Goal: Task Accomplishment & Management: Complete application form

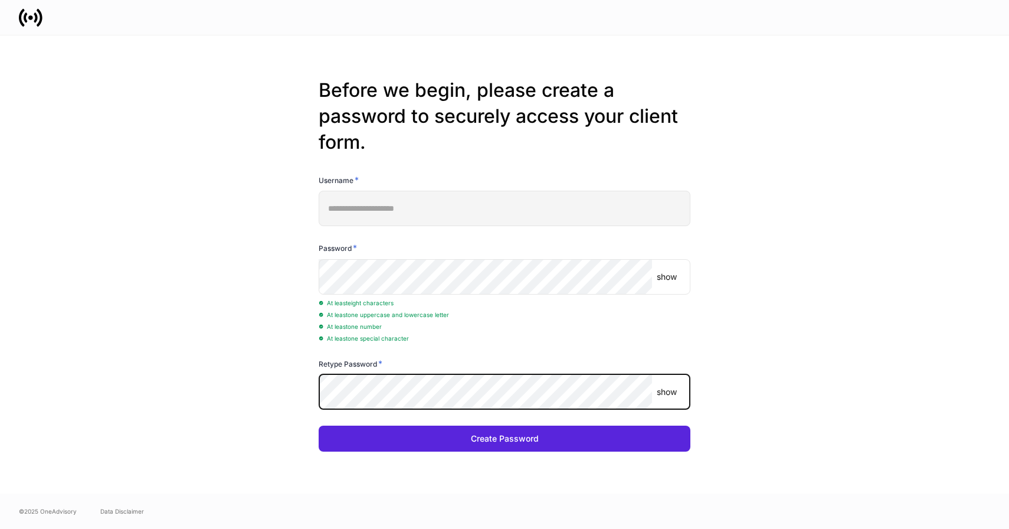
click at [319, 425] on button "Create Password" at bounding box center [505, 438] width 372 height 26
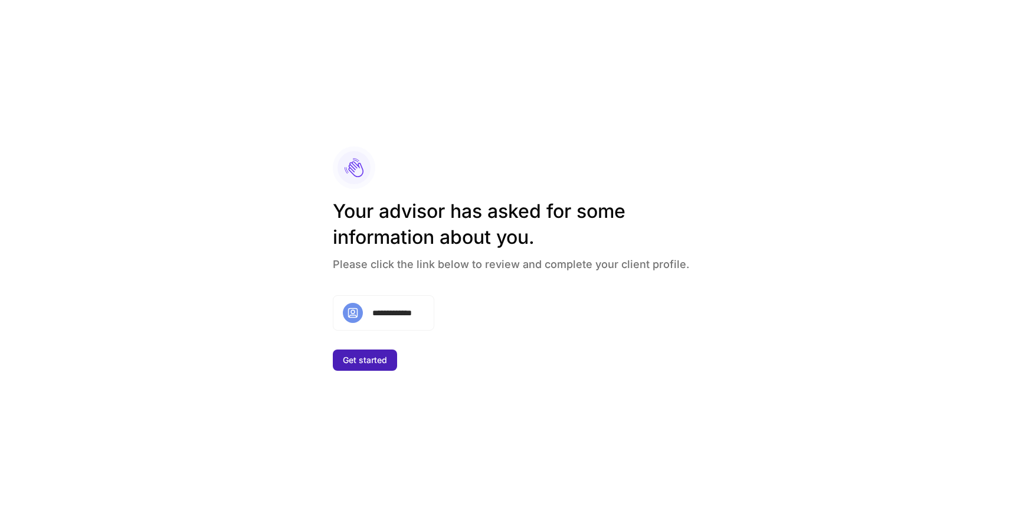
click at [363, 363] on div "Get started" at bounding box center [365, 360] width 44 height 12
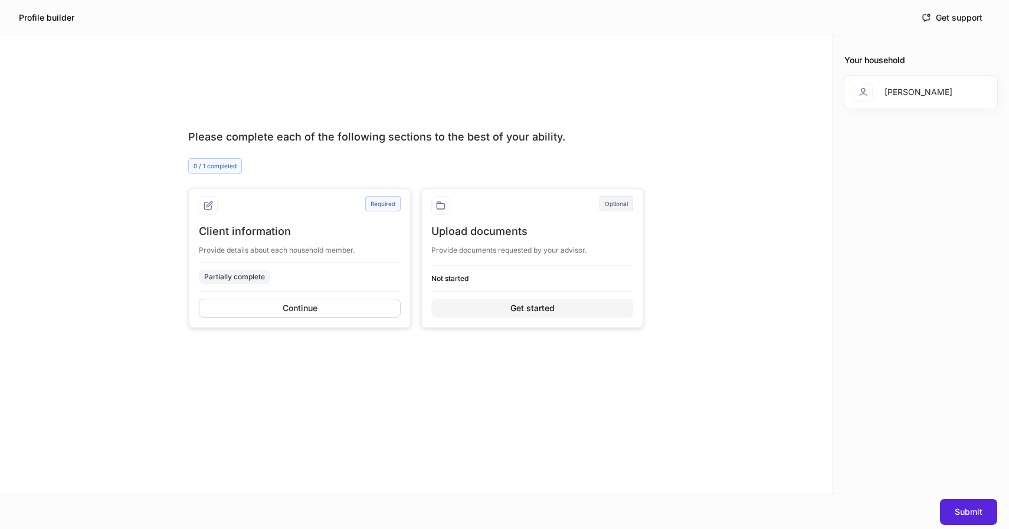
click at [536, 310] on div "Get started" at bounding box center [532, 308] width 44 height 12
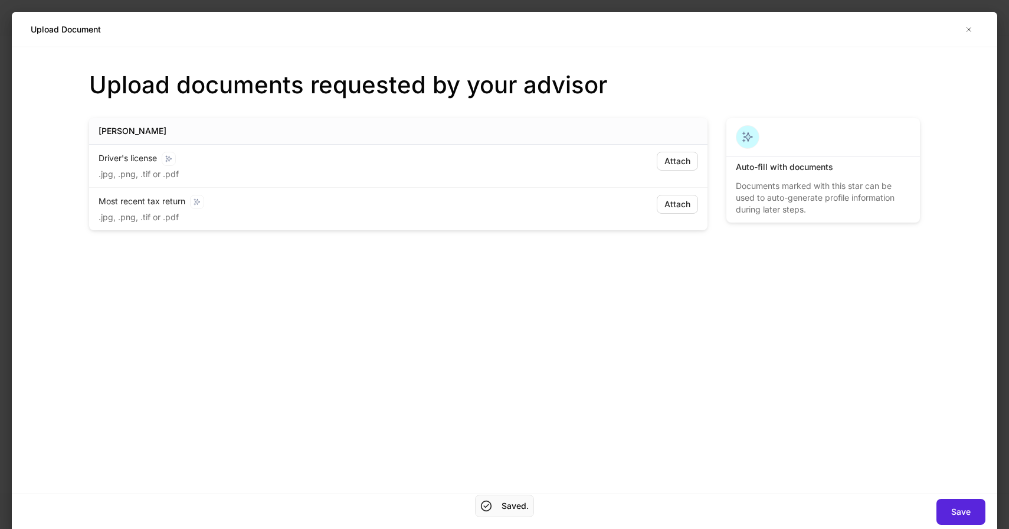
drag, startPoint x: 971, startPoint y: 27, endPoint x: 939, endPoint y: 38, distance: 33.8
click at [971, 28] on icon "button" at bounding box center [968, 29] width 9 height 9
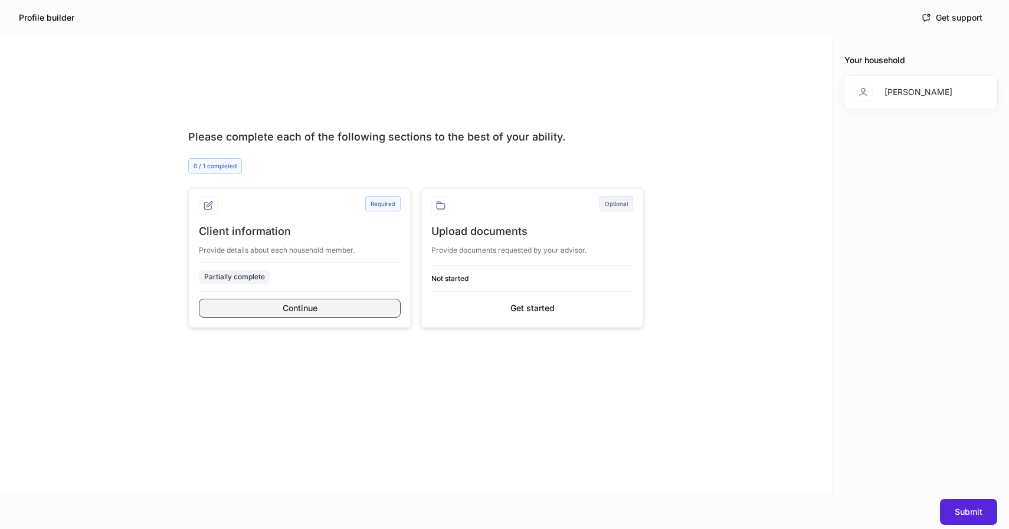
click at [299, 311] on div "Continue" at bounding box center [300, 308] width 35 height 12
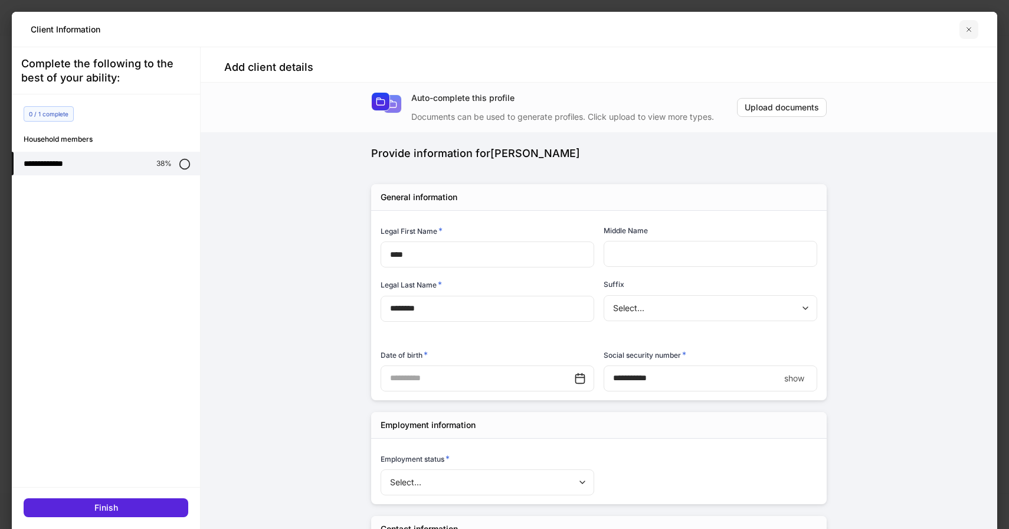
click at [969, 25] on icon "button" at bounding box center [968, 29] width 9 height 9
